Goal: Transaction & Acquisition: Purchase product/service

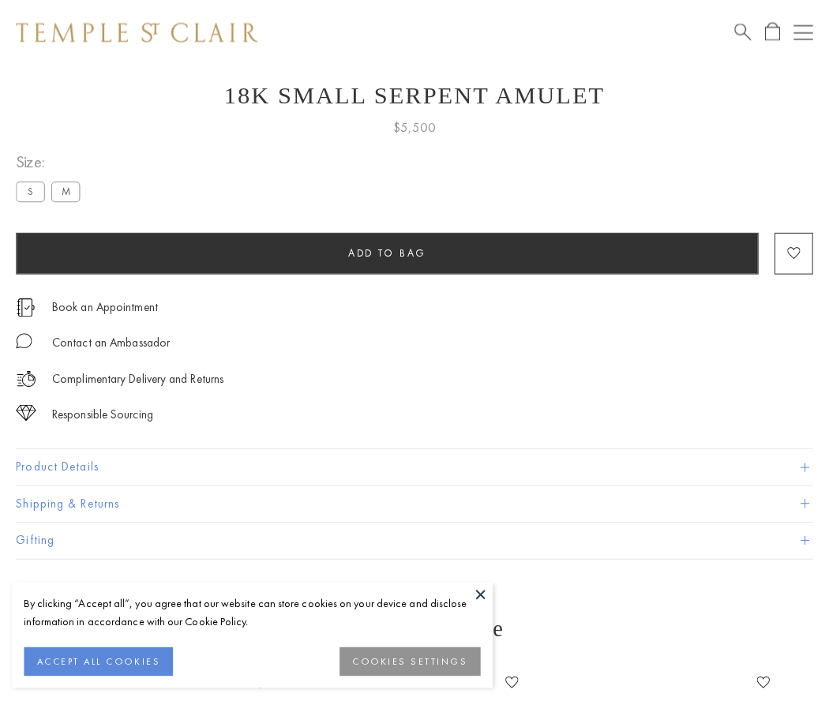
scroll to position [63, 0]
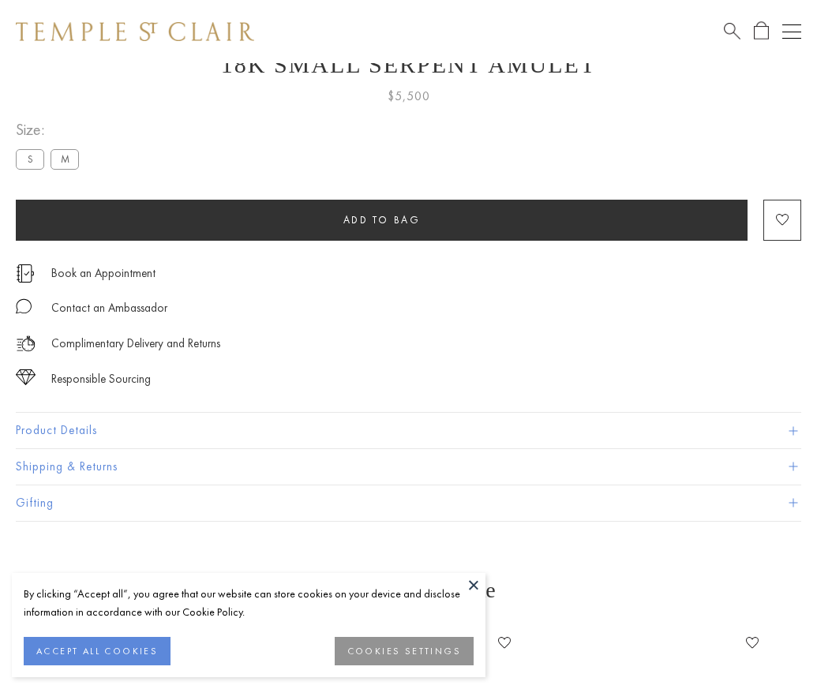
click at [381, 219] on span "Add to bag" at bounding box center [381, 219] width 77 height 13
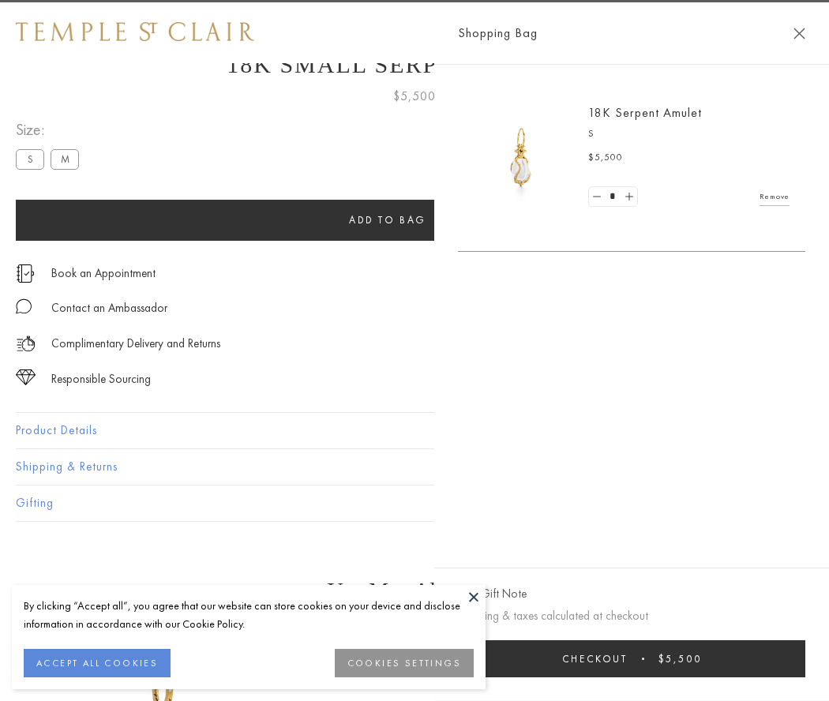
click at [628, 658] on span "Checkout" at bounding box center [595, 658] width 66 height 13
